Goal: Information Seeking & Learning: Learn about a topic

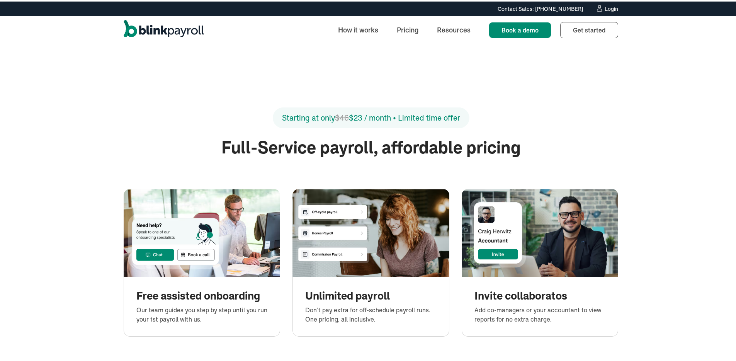
scroll to position [781, 0]
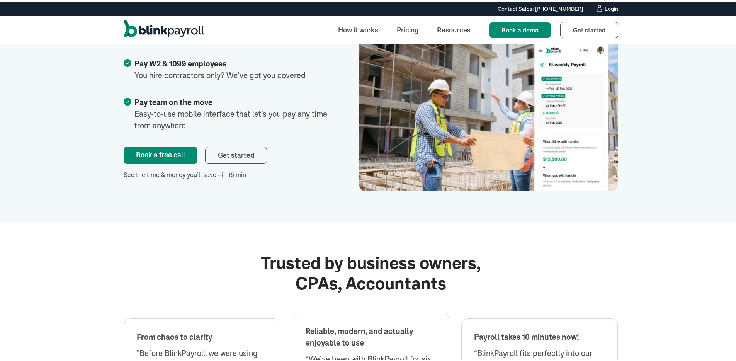
scroll to position [1111, 0]
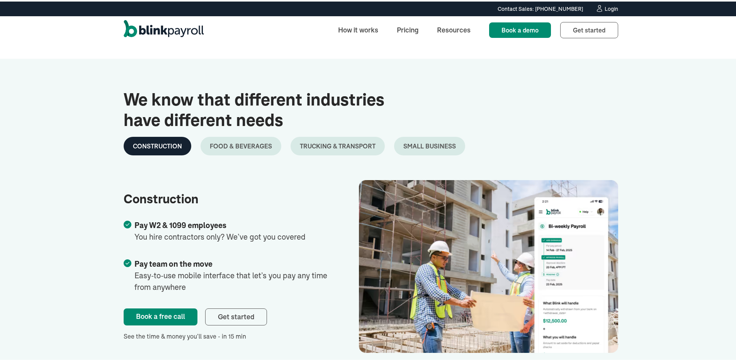
click at [256, 143] on div "Food & Beverages" at bounding box center [241, 144] width 62 height 9
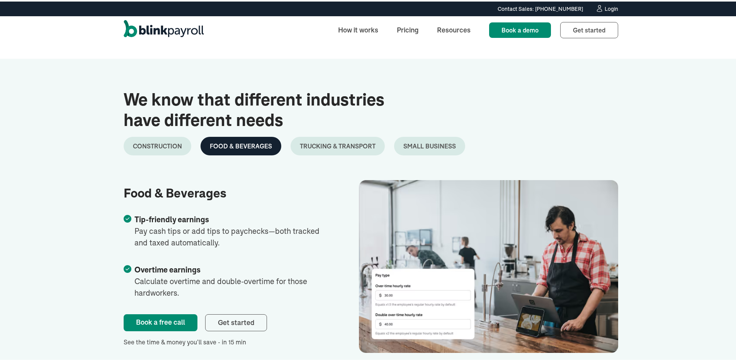
click at [361, 144] on div "Trucking & Transport" at bounding box center [338, 144] width 76 height 9
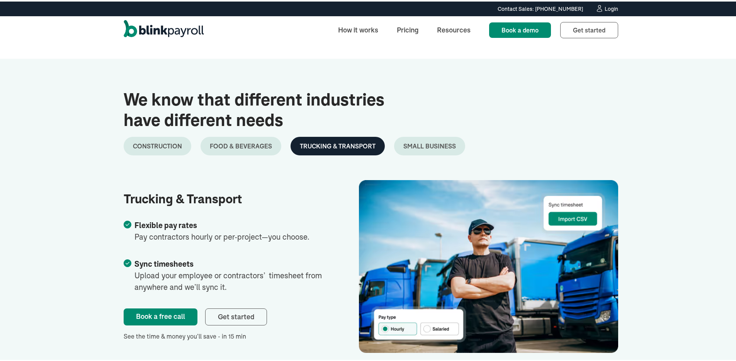
click at [424, 143] on div "Small Business" at bounding box center [430, 144] width 53 height 9
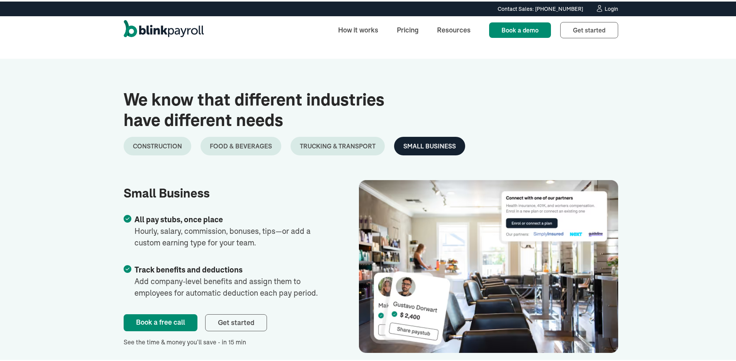
click at [152, 150] on link "Construction" at bounding box center [158, 144] width 68 height 19
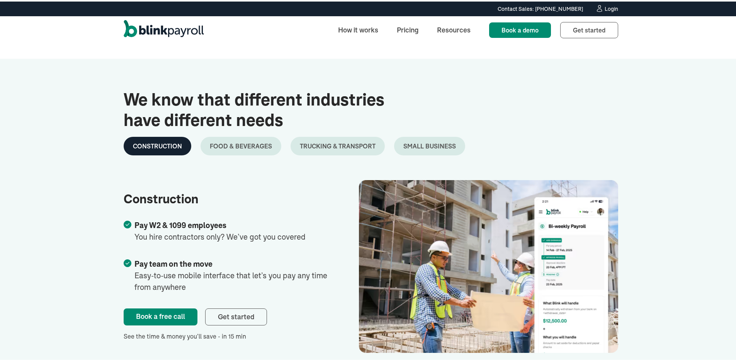
click at [504, 92] on div "We know that different industries have different needs" at bounding box center [371, 111] width 495 height 47
